Goal: Information Seeking & Learning: Learn about a topic

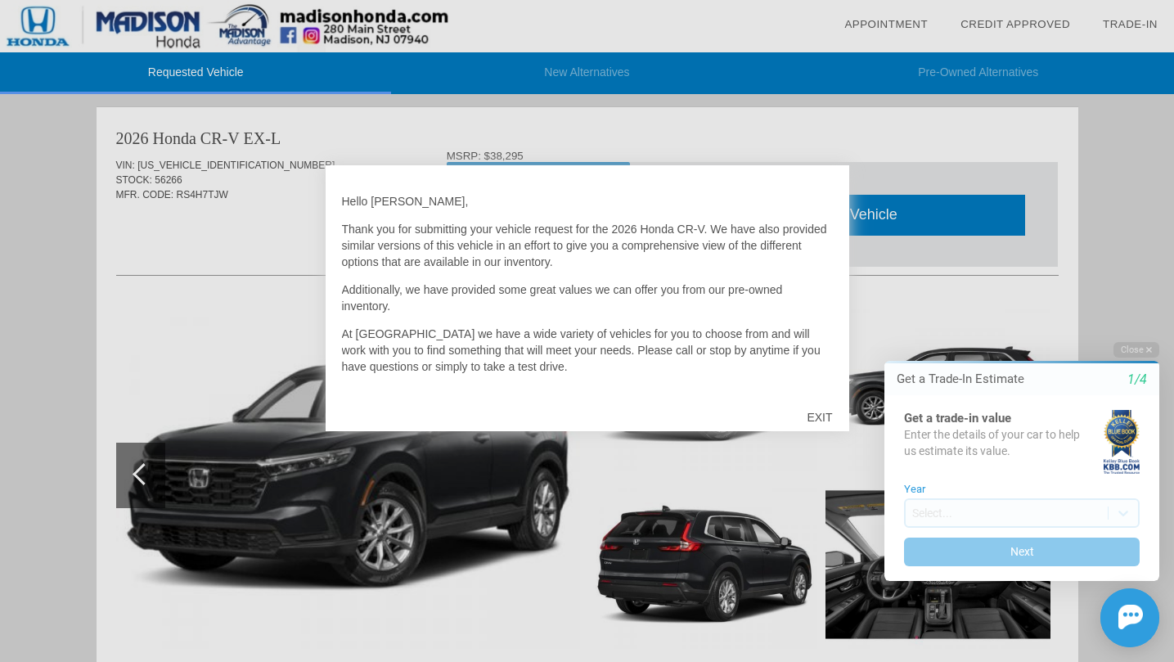
click at [815, 412] on div "EXIT" at bounding box center [819, 417] width 58 height 49
click at [821, 416] on div "EXIT" at bounding box center [819, 417] width 58 height 49
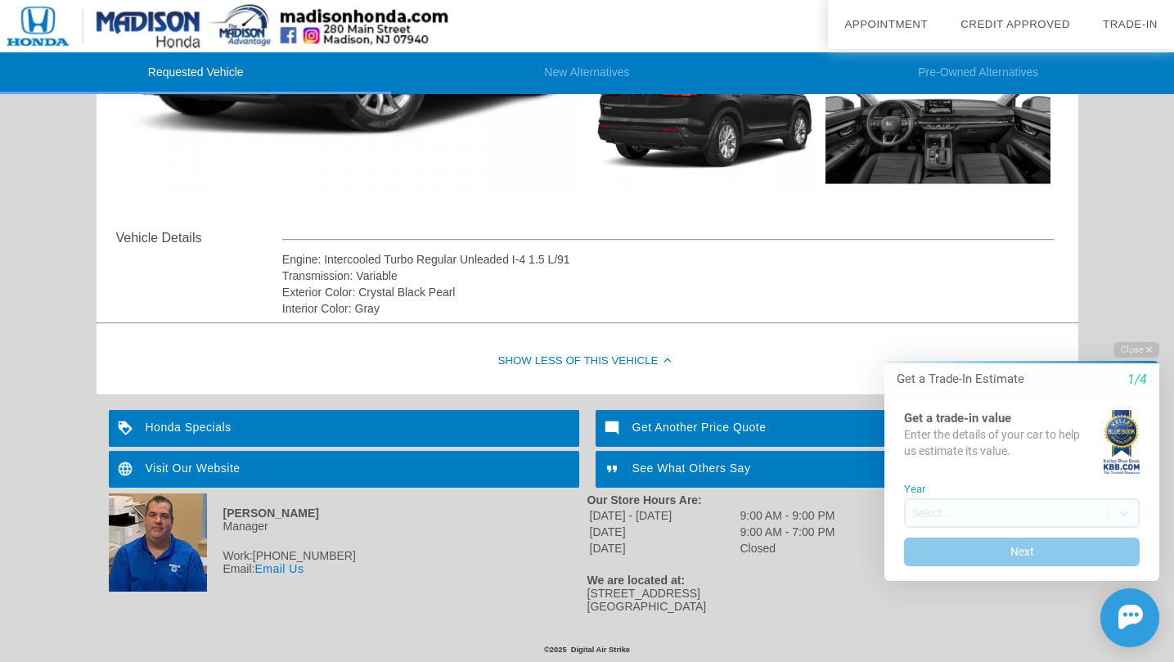
scroll to position [475, 0]
click at [534, 342] on div "Show Less of this Vehicle" at bounding box center [588, 361] width 982 height 65
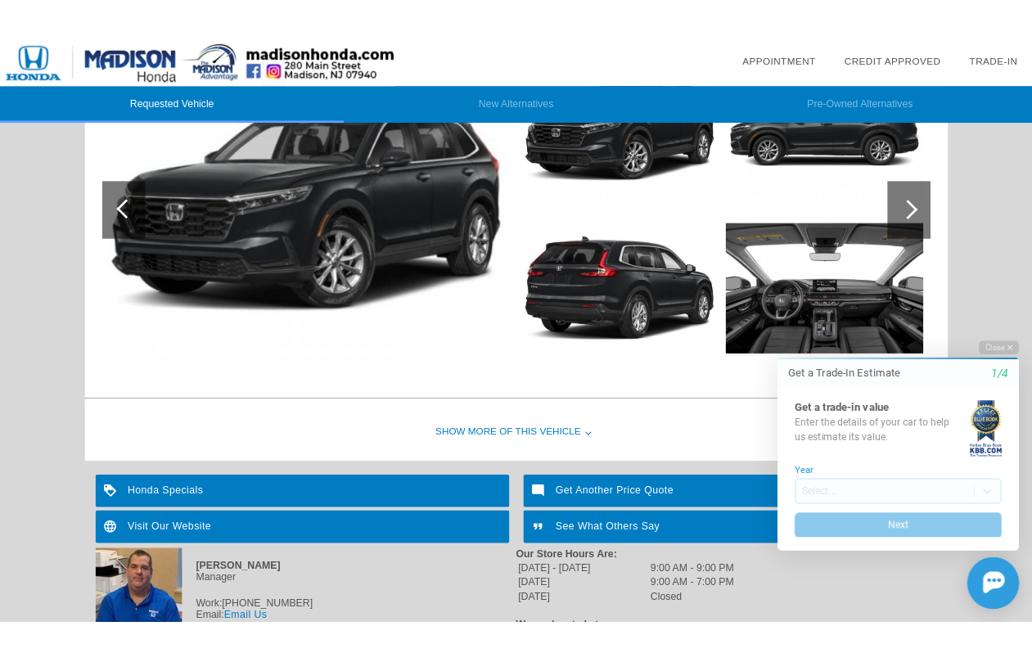
scroll to position [0, 0]
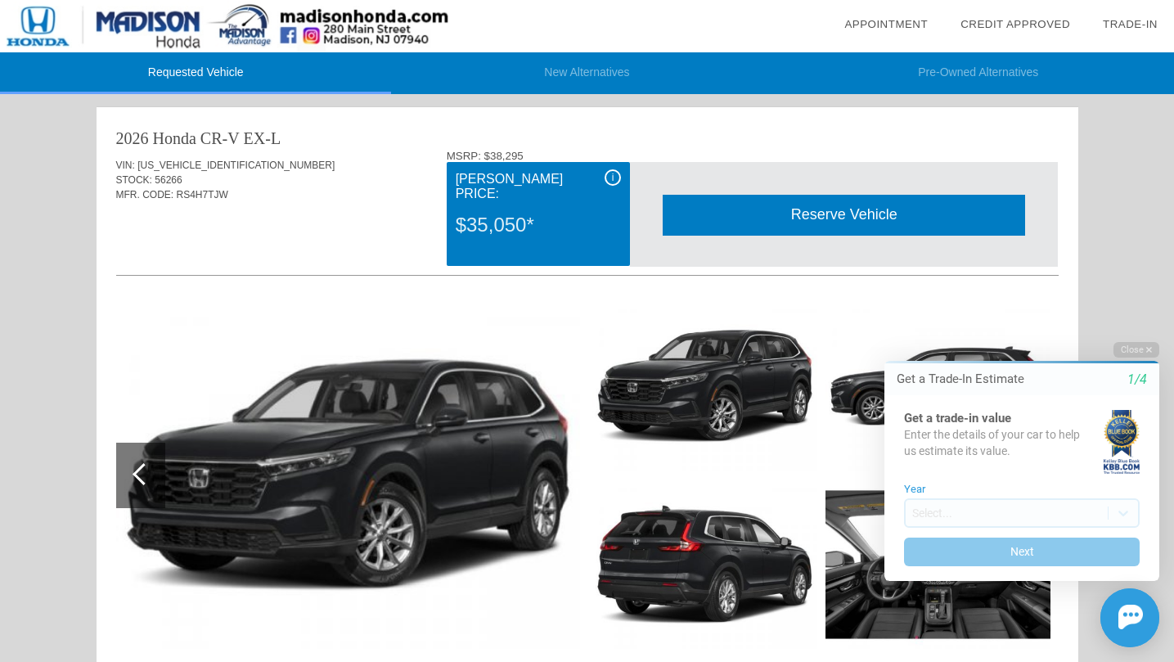
click at [612, 178] on span "i" at bounding box center [613, 177] width 2 height 11
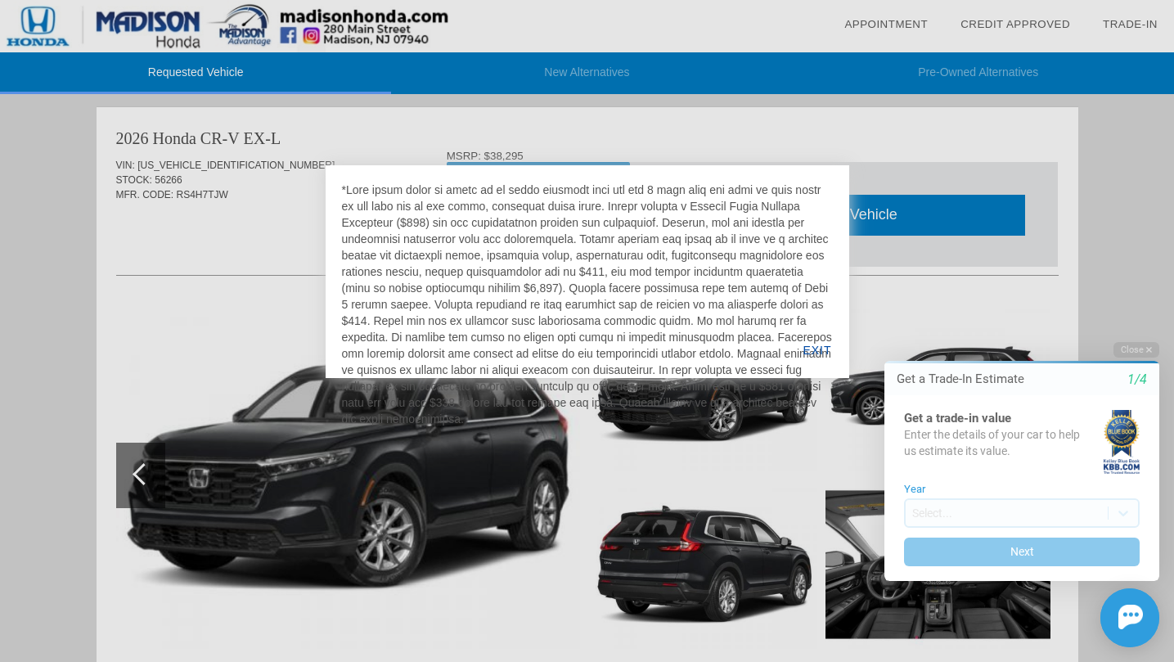
click at [259, 223] on div at bounding box center [587, 331] width 1174 height 662
click at [690, 133] on div at bounding box center [587, 331] width 1174 height 662
click at [703, 319] on div at bounding box center [587, 304] width 491 height 245
click at [816, 349] on div "EXIT" at bounding box center [816, 350] width 63 height 56
